Goal: Check status

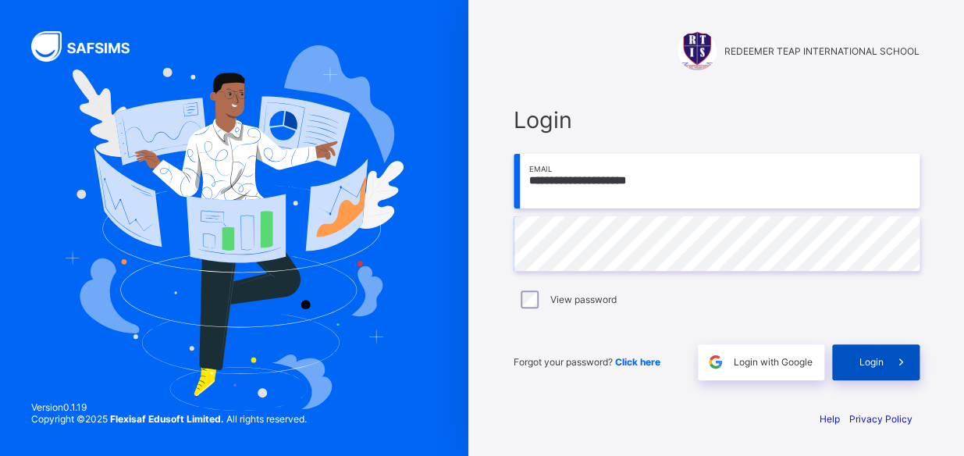
click at [851, 367] on div "Login" at bounding box center [875, 362] width 87 height 36
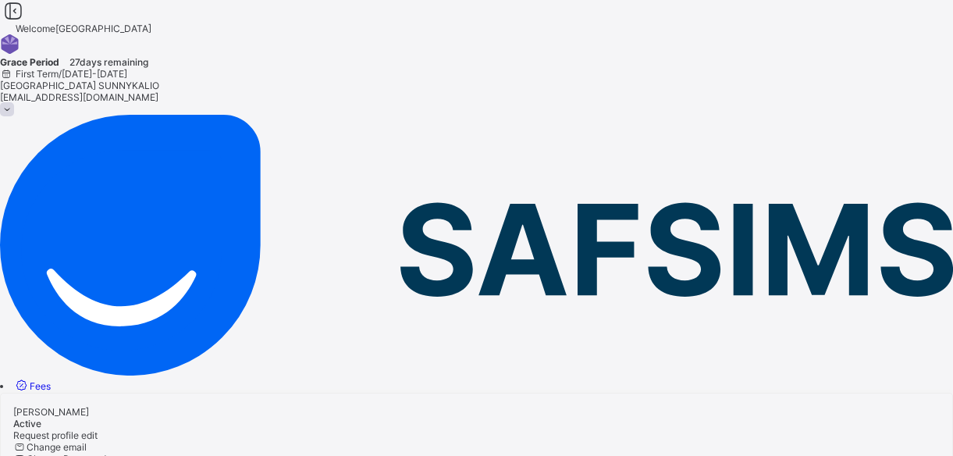
click at [51, 380] on span "Fees" at bounding box center [40, 386] width 21 height 12
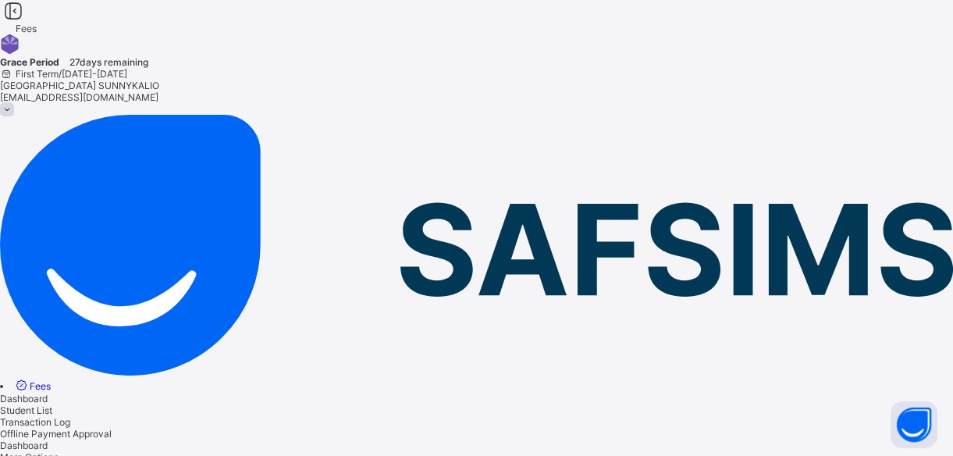
click at [52, 404] on span "Student List" at bounding box center [26, 410] width 52 height 12
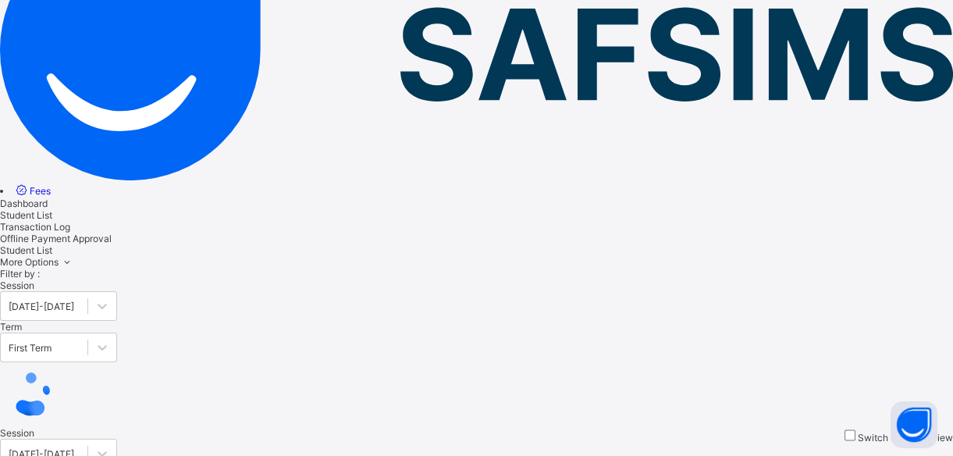
scroll to position [212, 0]
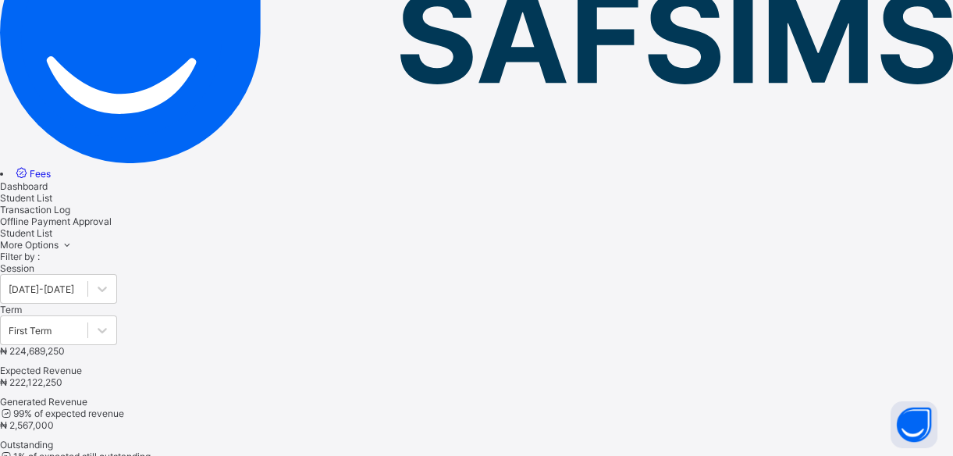
type input "*"
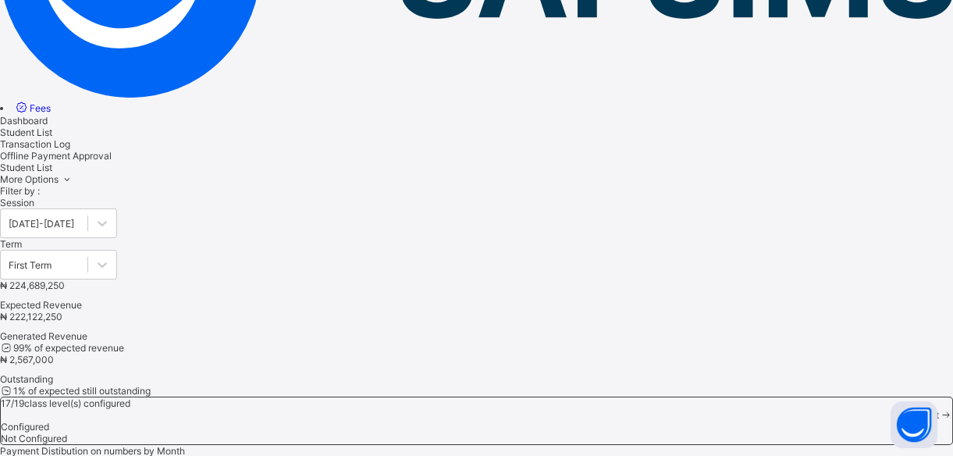
scroll to position [0, 0]
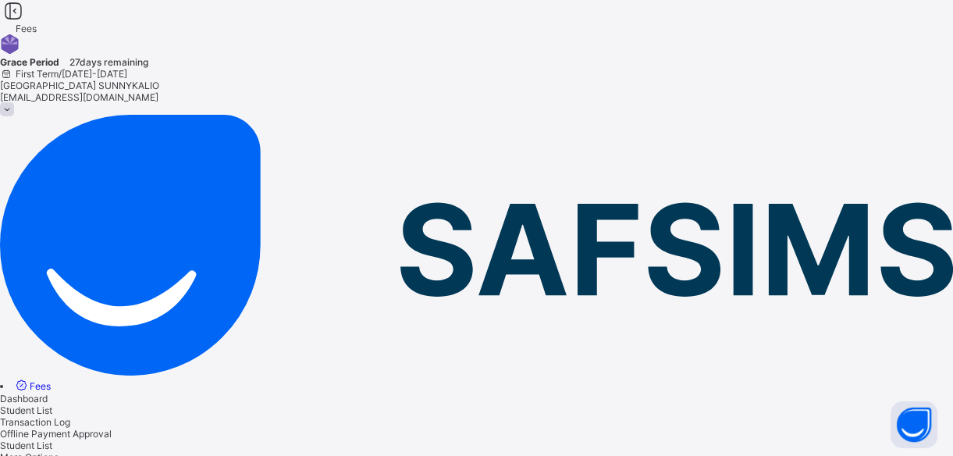
type input "*"
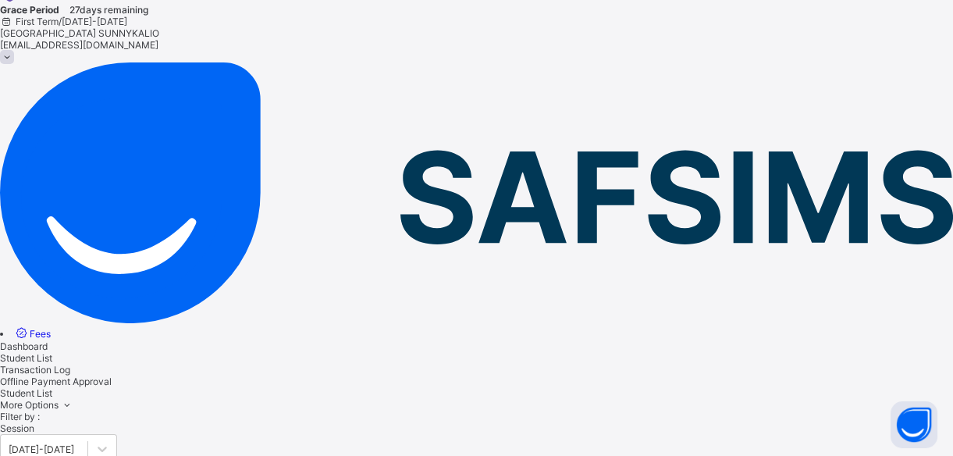
scroll to position [212, 0]
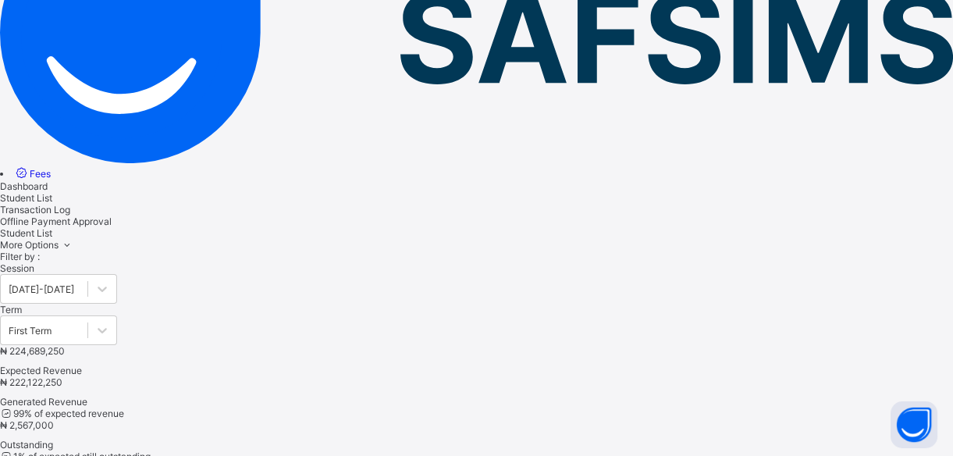
type input "*"
